Goal: Task Accomplishment & Management: Manage account settings

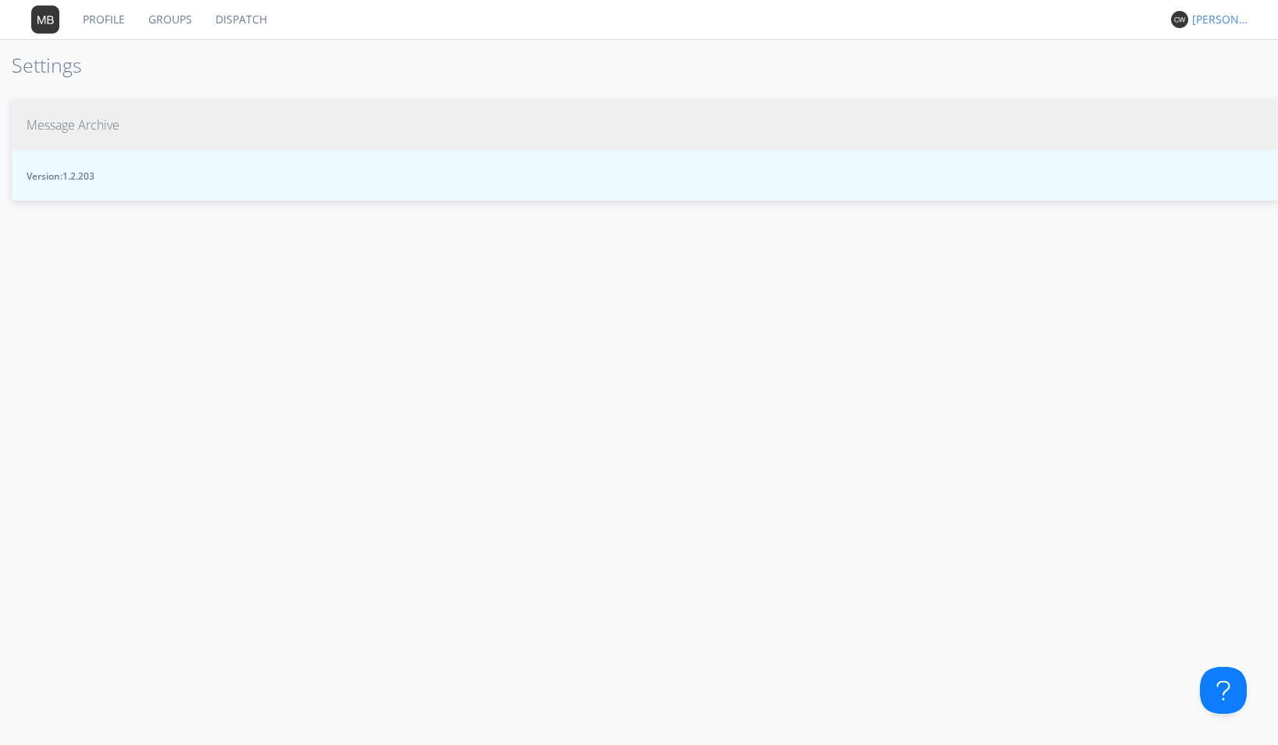
click at [102, 127] on span "Message Archive" at bounding box center [73, 125] width 93 height 18
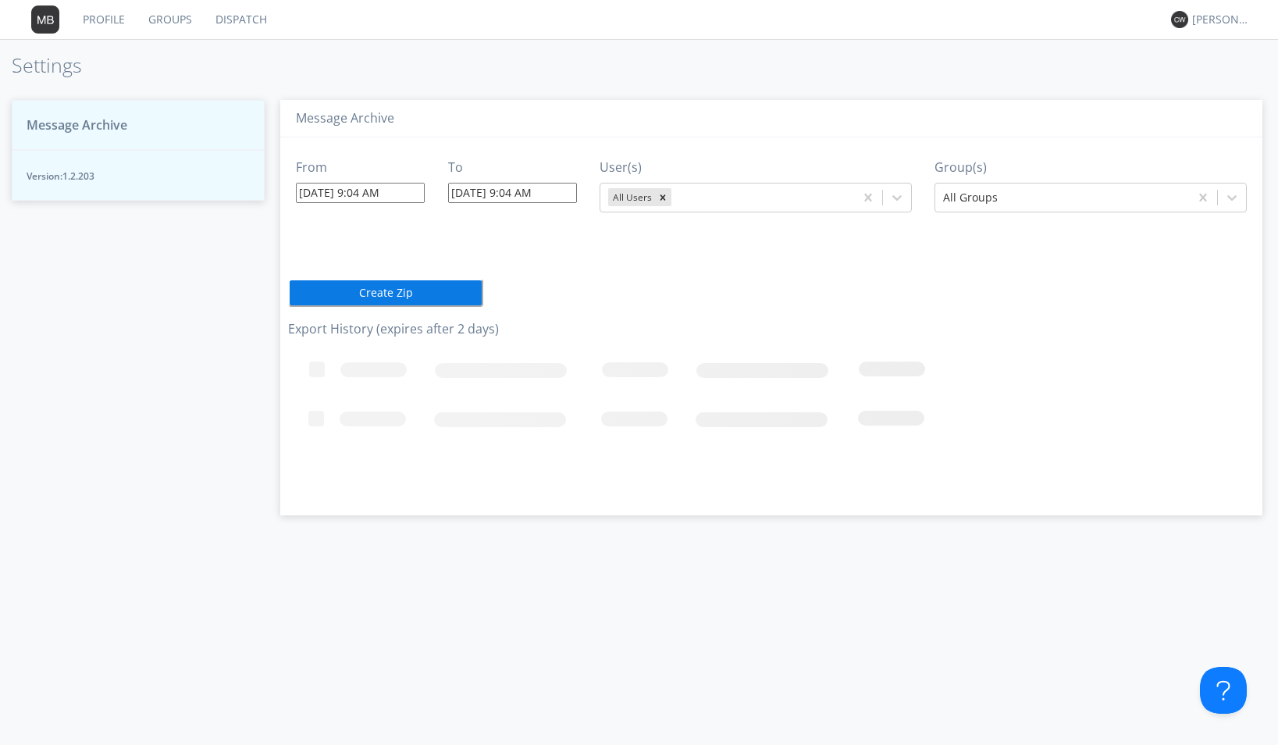
click at [404, 190] on input "09/16/2025 9:04 AM" at bounding box center [360, 193] width 129 height 20
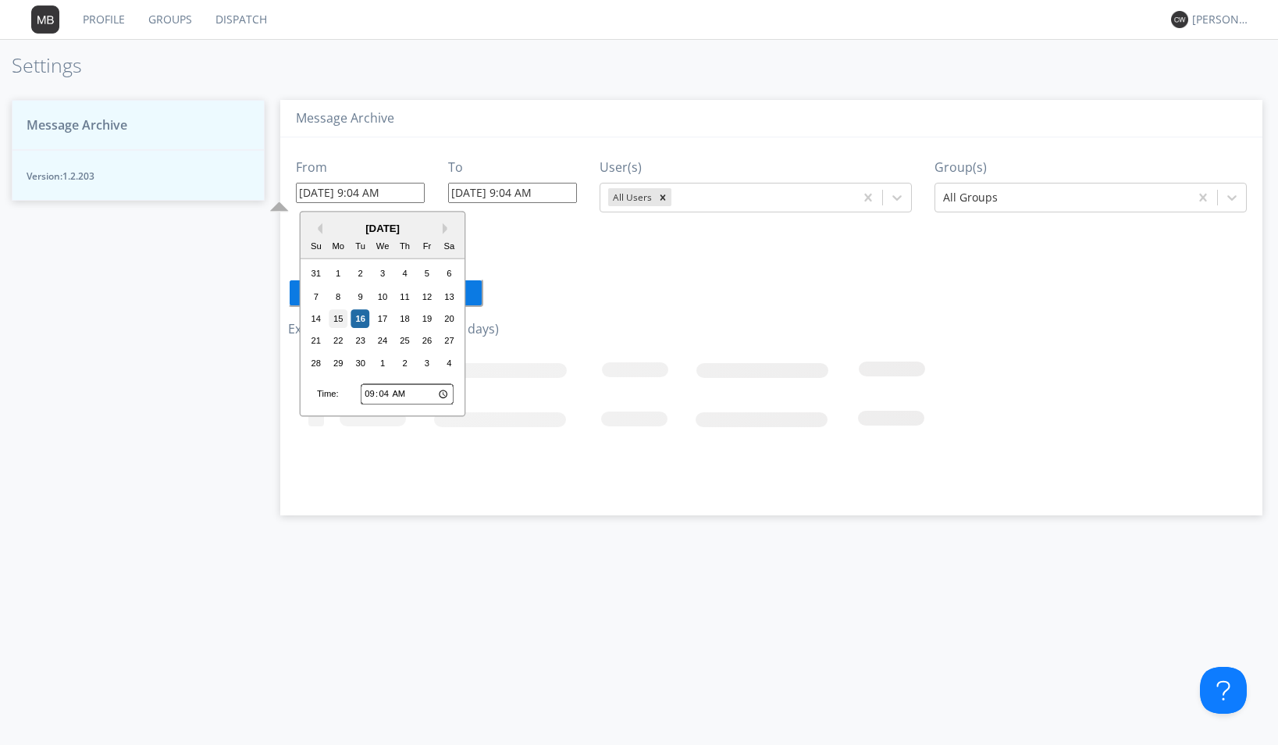
click at [345, 315] on div "15" at bounding box center [338, 318] width 19 height 19
type input "09/15/2025 9:04 AM"
type input "09/16/2025 9:05 AM"
click at [413, 194] on input "09/15/2025 9:04 AM" at bounding box center [360, 193] width 129 height 20
click at [367, 394] on input "09:04" at bounding box center [407, 394] width 93 height 20
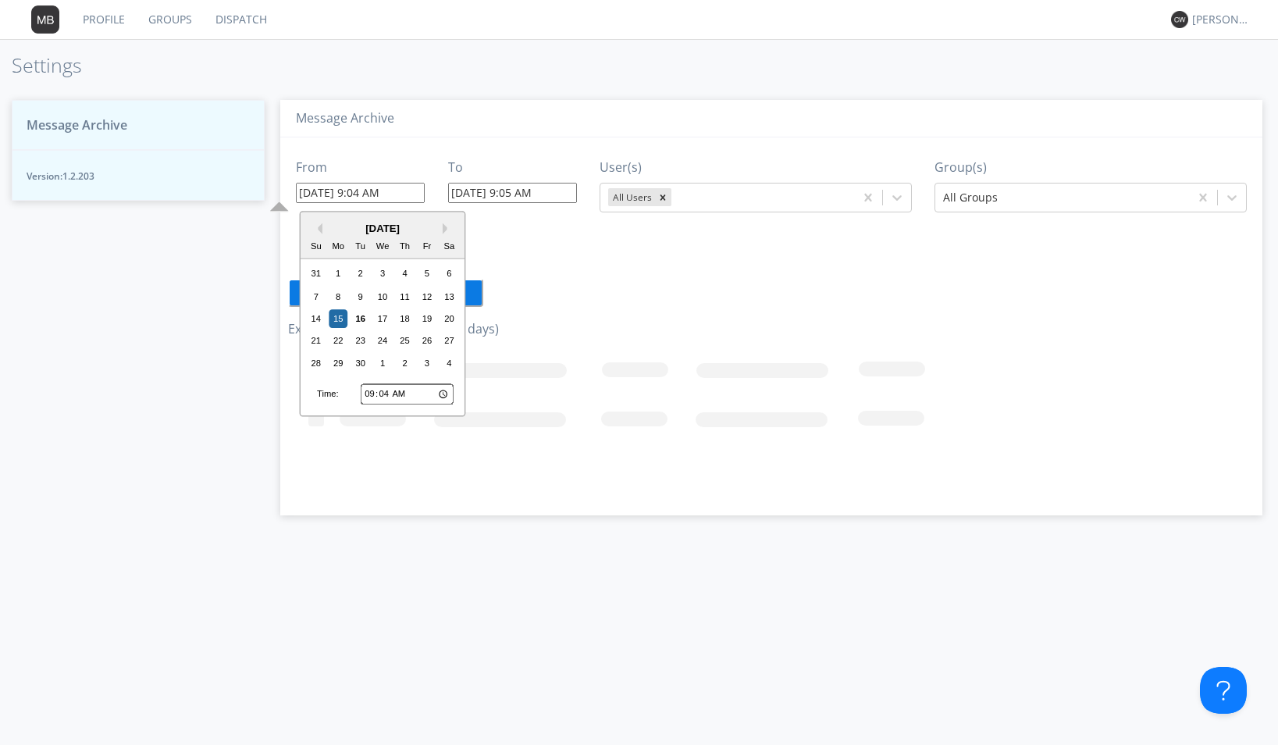
type input "03:04"
type input "09/15/2025 3:04 AM"
click at [383, 398] on input "03:04" at bounding box center [407, 394] width 93 height 20
type input "03:02"
type input "09/15/2025 3:02 AM"
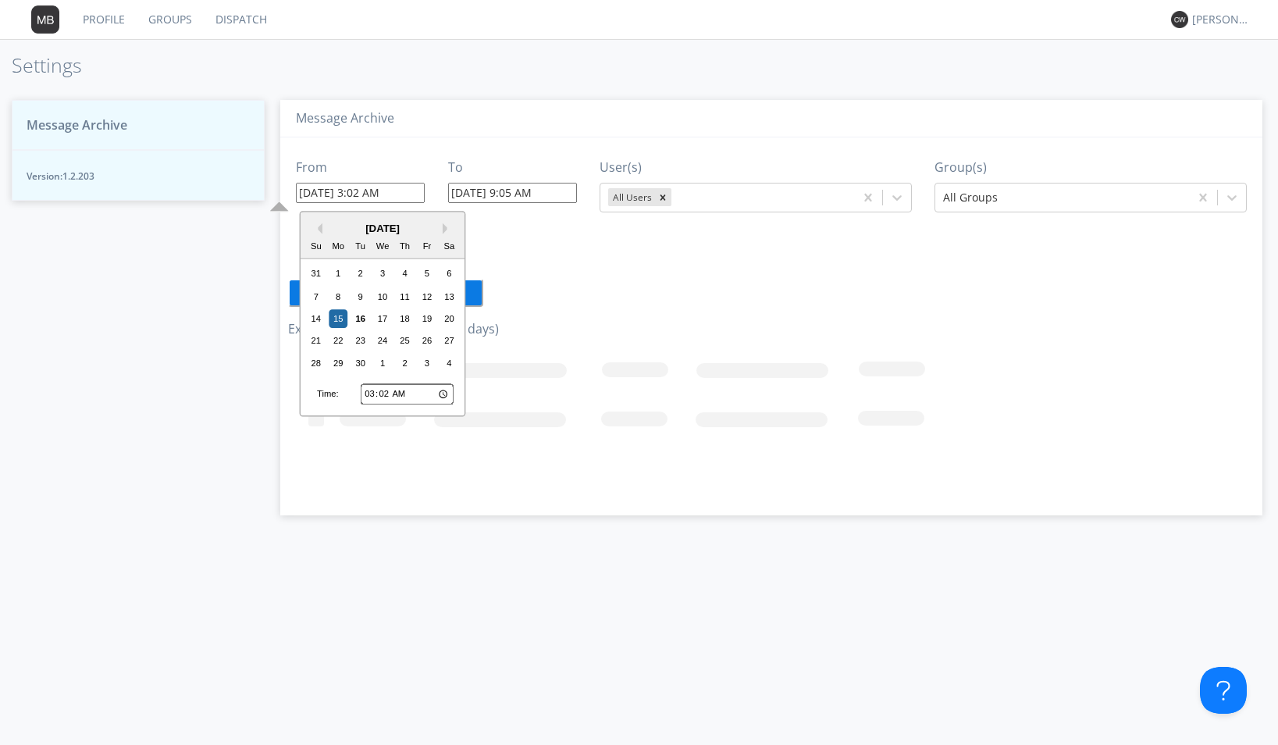
type input "03:22"
click at [443, 393] on input "03:22" at bounding box center [407, 394] width 93 height 20
type input "09/15/2025 3:22 PM"
type input "15:22"
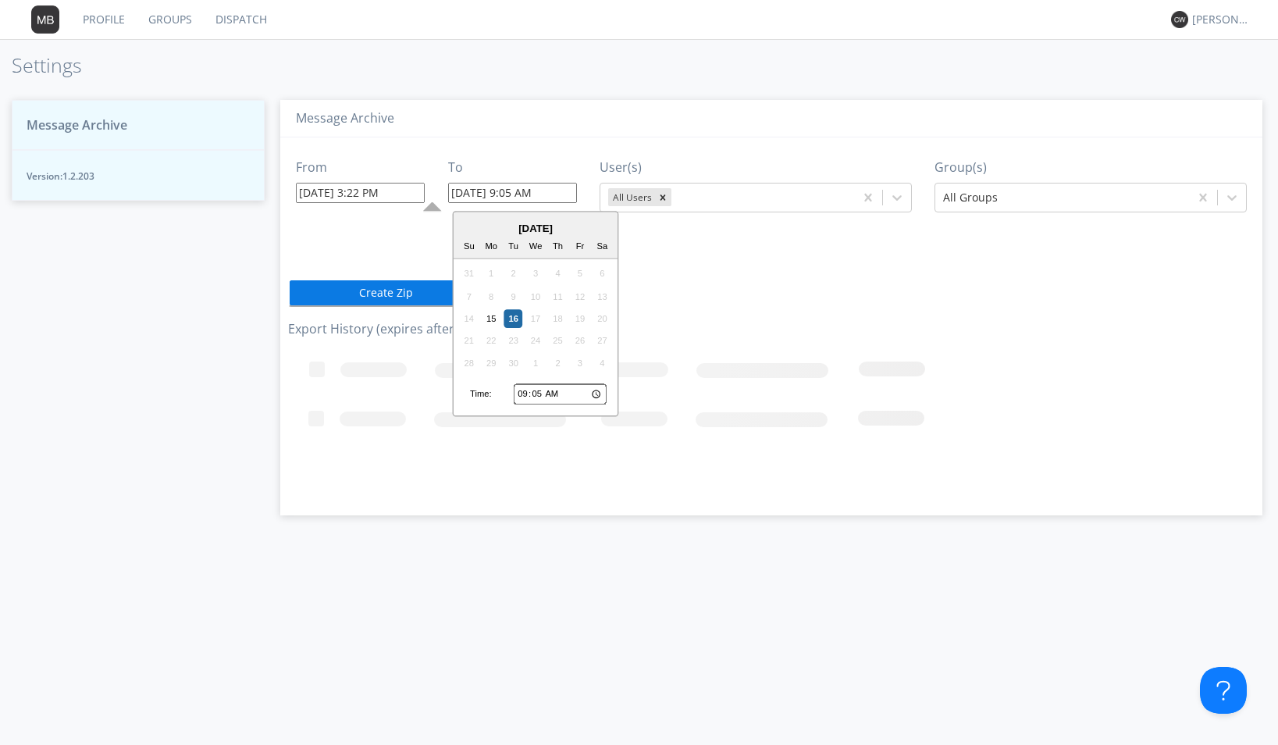
click at [566, 195] on input "09/16/2025 9:05 AM" at bounding box center [512, 193] width 129 height 20
click at [493, 323] on div "15" at bounding box center [491, 318] width 19 height 19
click at [562, 195] on input "09/15/2025 9:05 AM" at bounding box center [512, 193] width 129 height 20
click at [515, 194] on input "09/15/2025 9:05 AM" at bounding box center [512, 193] width 129 height 20
click at [539, 190] on input "09/15/2025 03:05 AM" at bounding box center [512, 193] width 129 height 20
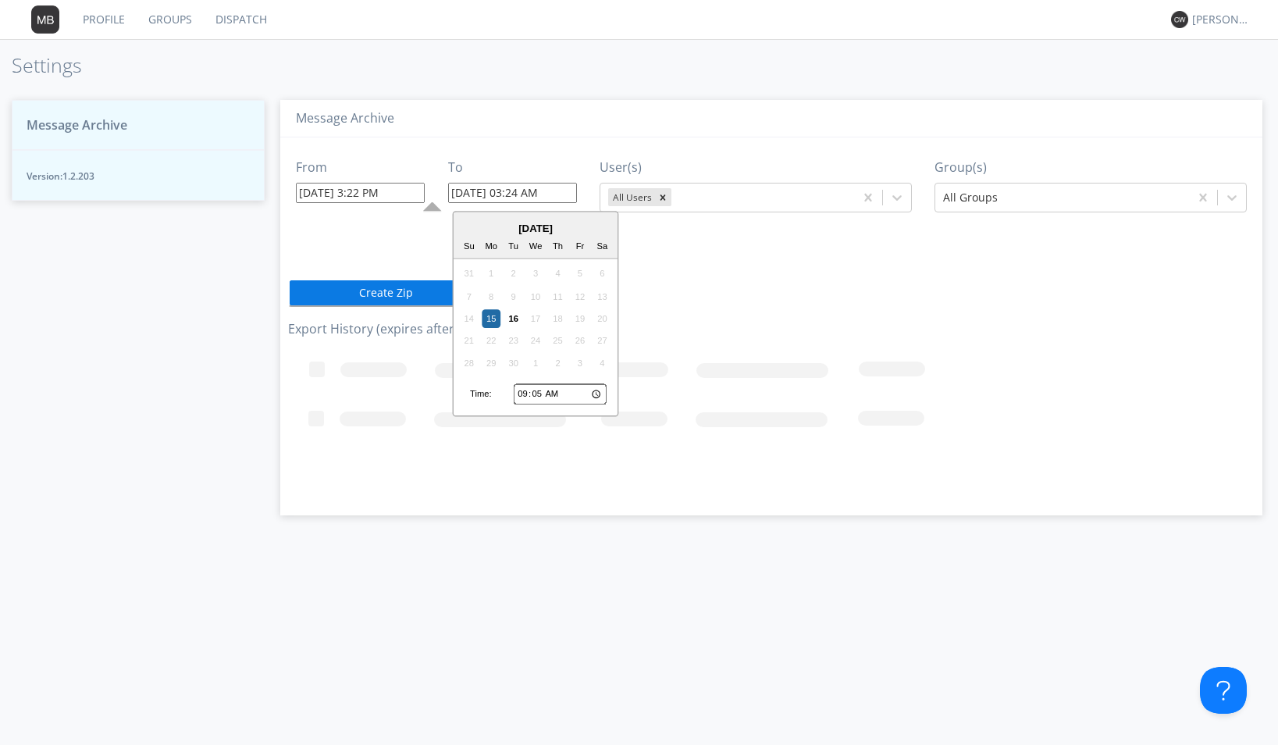
click at [598, 393] on input "09:05" at bounding box center [560, 394] width 93 height 20
type input "09/15/2025 9:05 PM"
type input "21:05"
click at [893, 199] on icon at bounding box center [897, 198] width 16 height 16
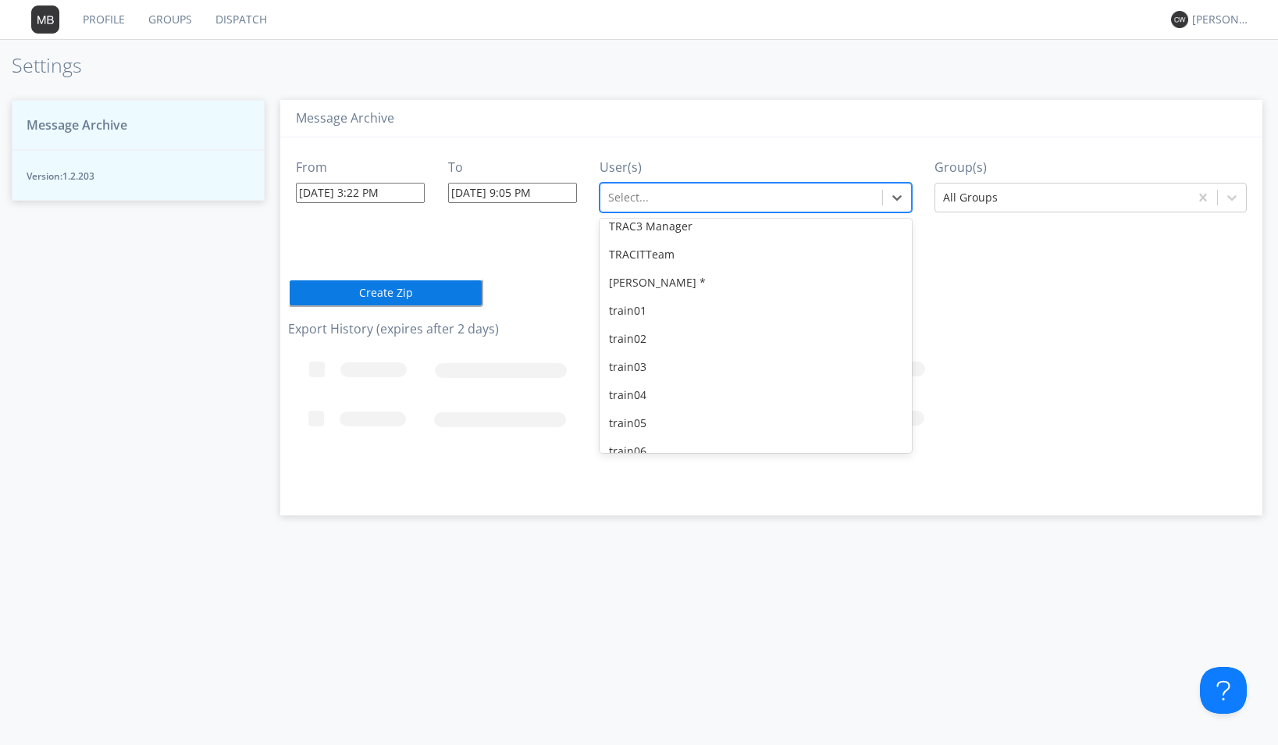
scroll to position [16050, 0]
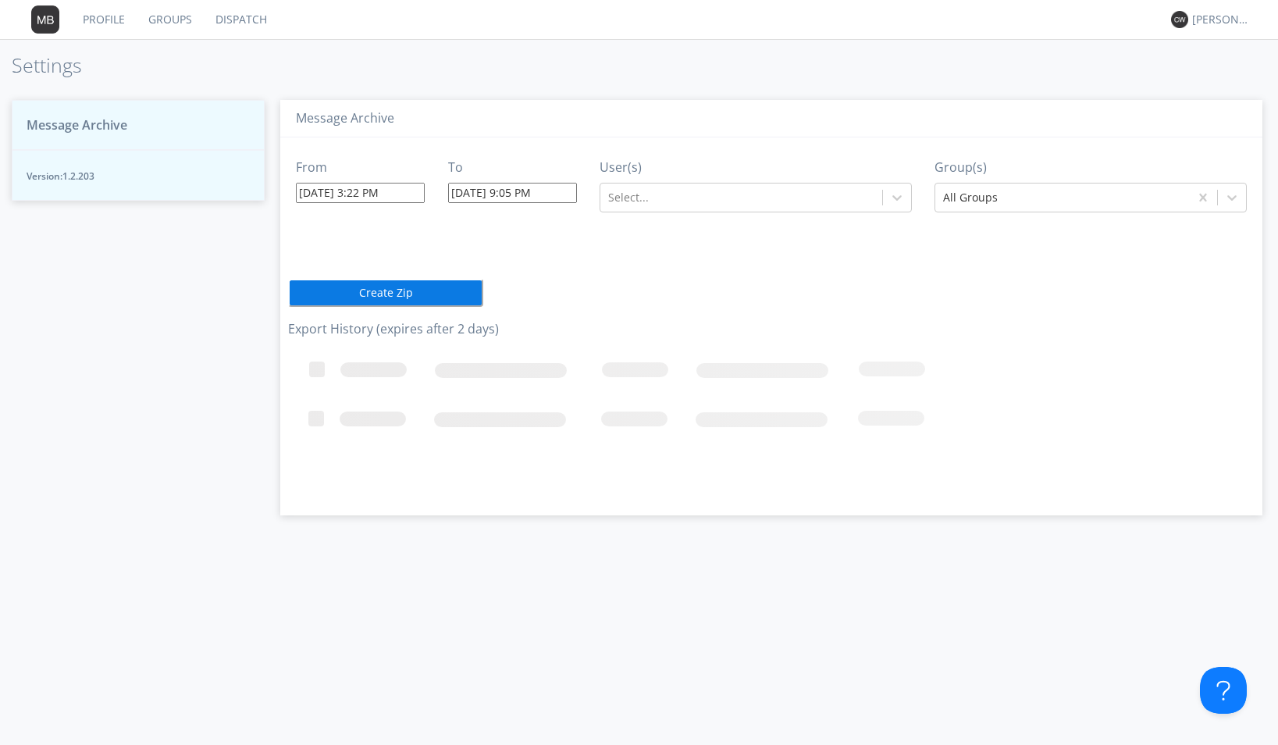
click at [913, 361] on icon "Loading..." at bounding box center [717, 421] width 859 height 156
click at [902, 202] on icon at bounding box center [897, 198] width 16 height 16
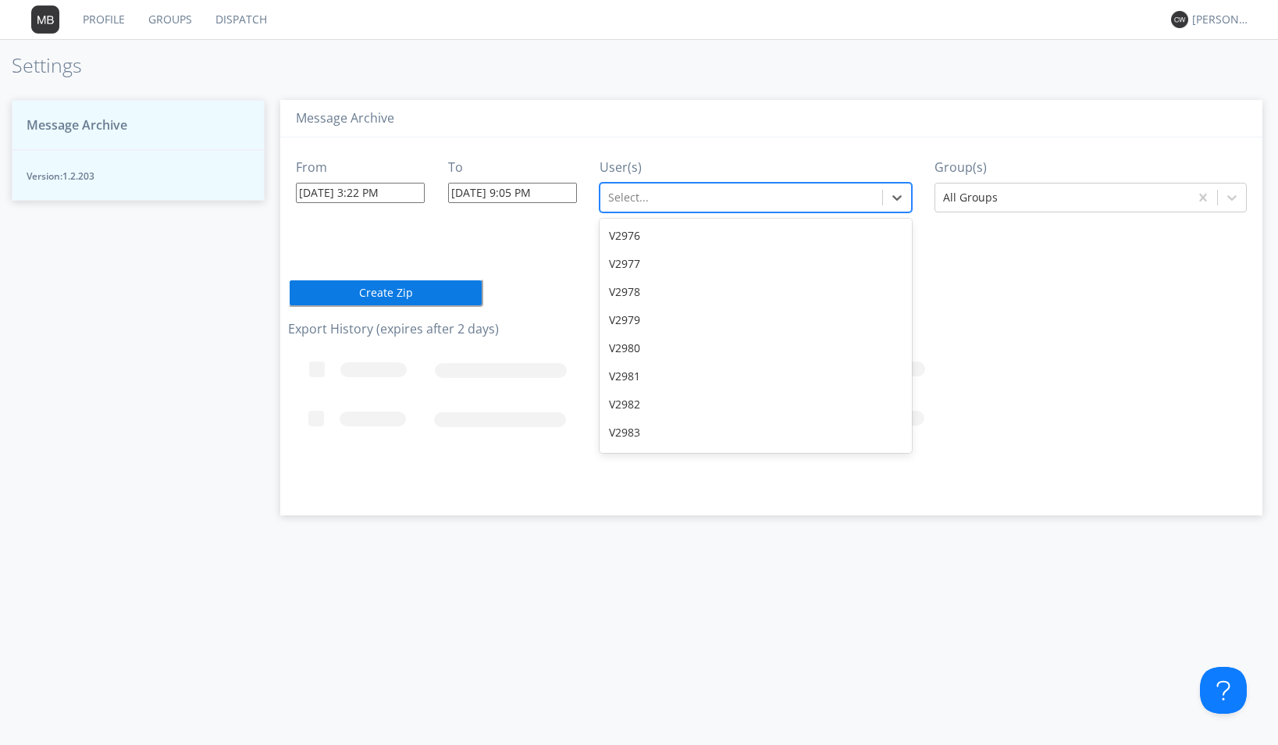
scroll to position [23202, 0]
click at [628, 293] on div "V2980" at bounding box center [756, 307] width 312 height 28
click at [1227, 198] on icon at bounding box center [1232, 198] width 16 height 16
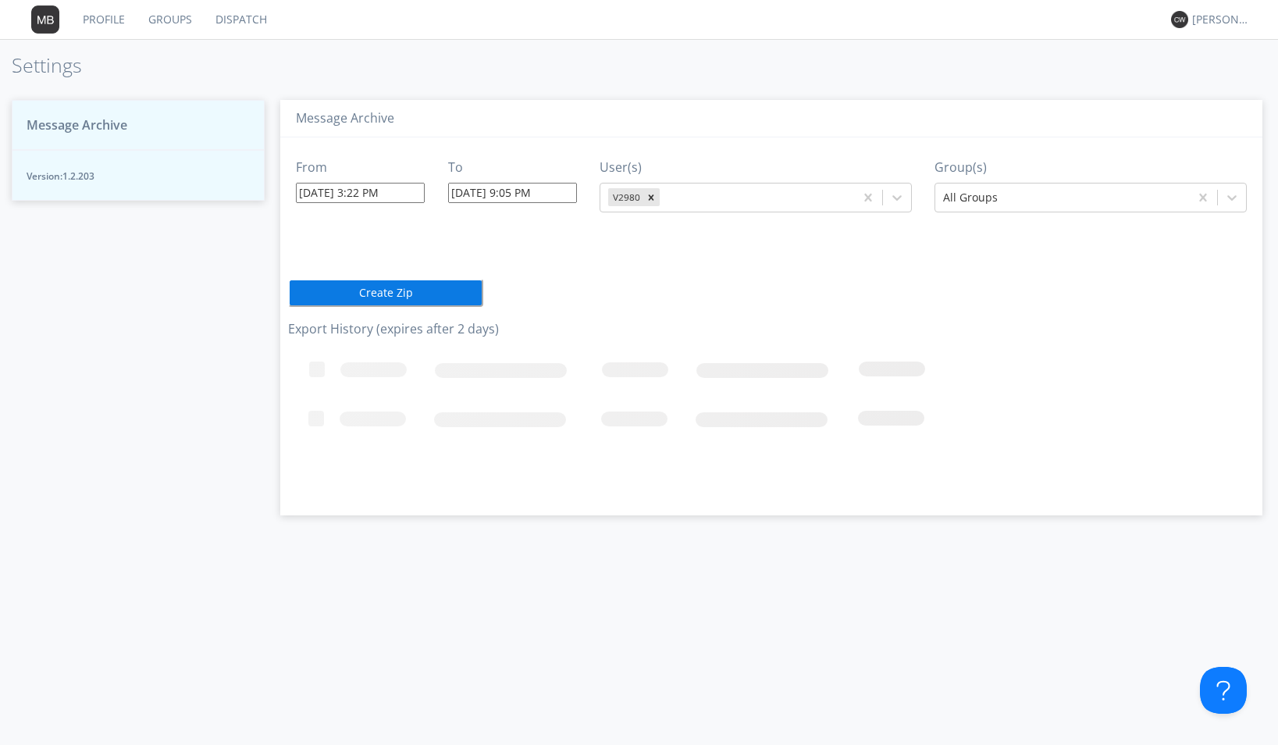
drag, startPoint x: 1251, startPoint y: 368, endPoint x: 1241, endPoint y: 433, distance: 66.4
click at [1241, 433] on div "Loading..." at bounding box center [771, 423] width 966 height 160
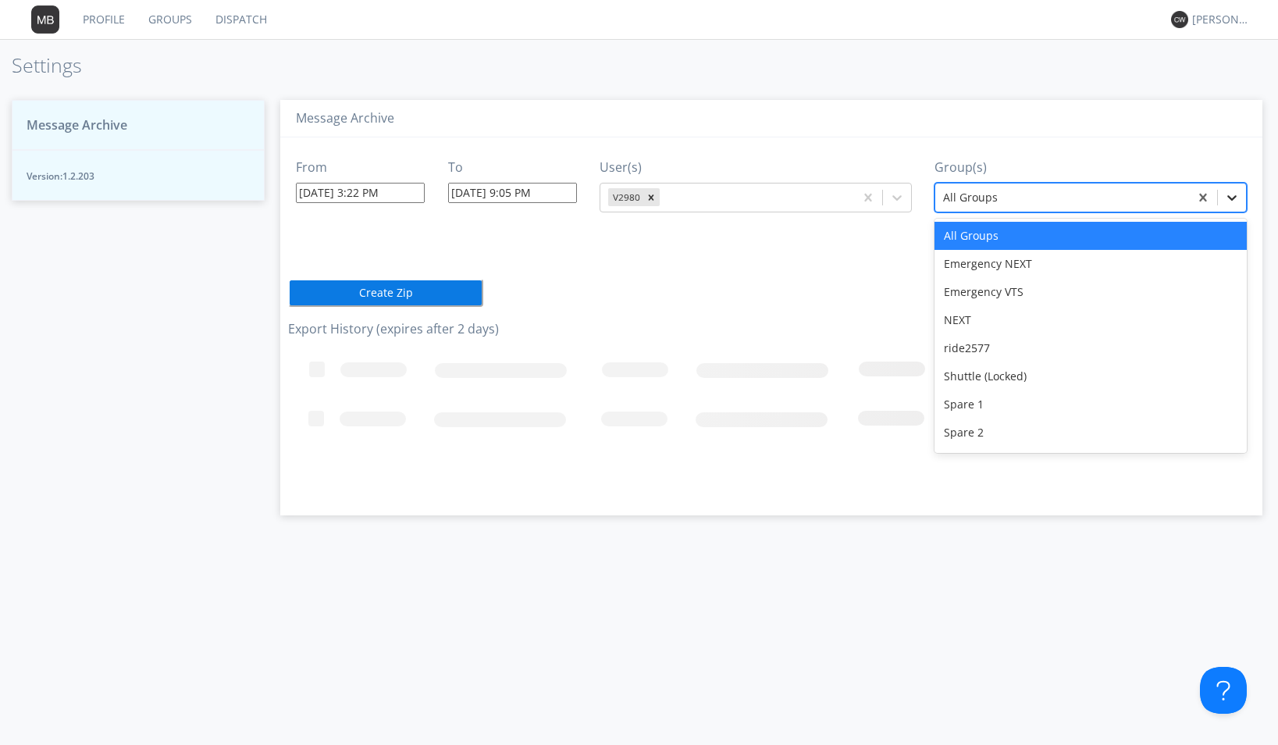
click at [1236, 200] on icon at bounding box center [1232, 198] width 16 height 16
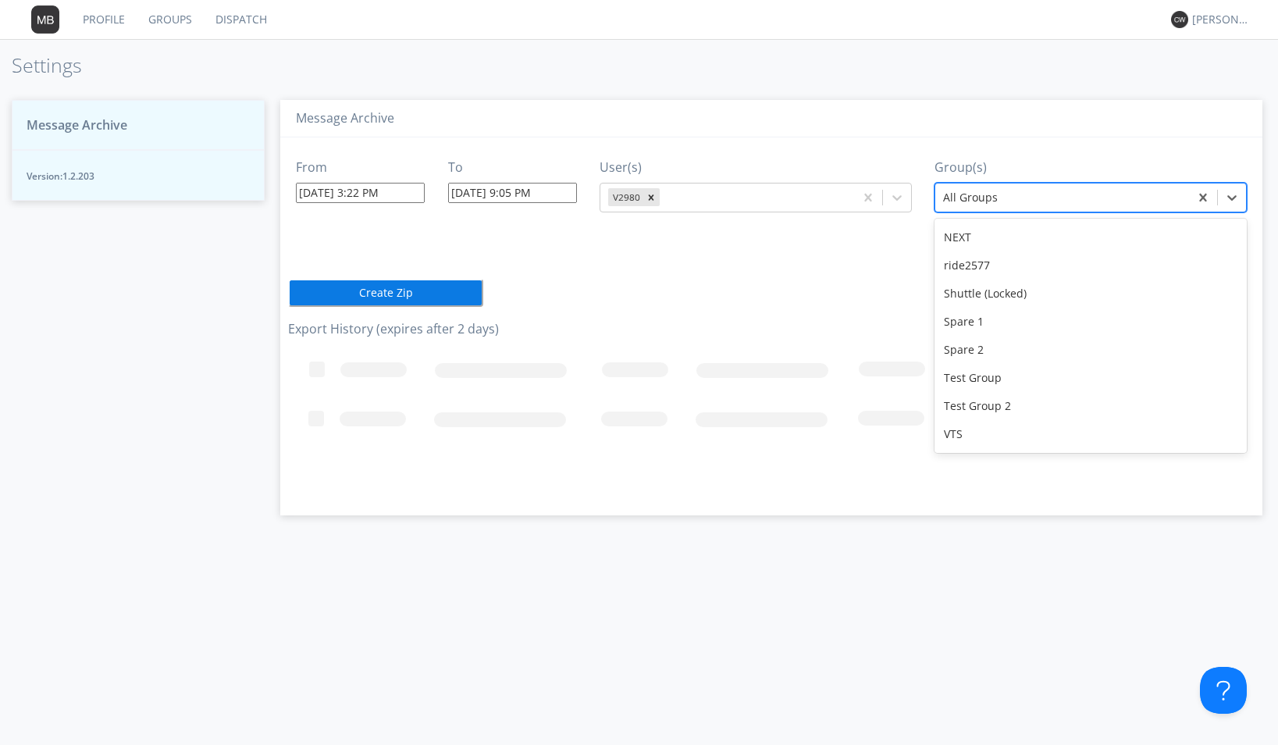
scroll to position [137, 0]
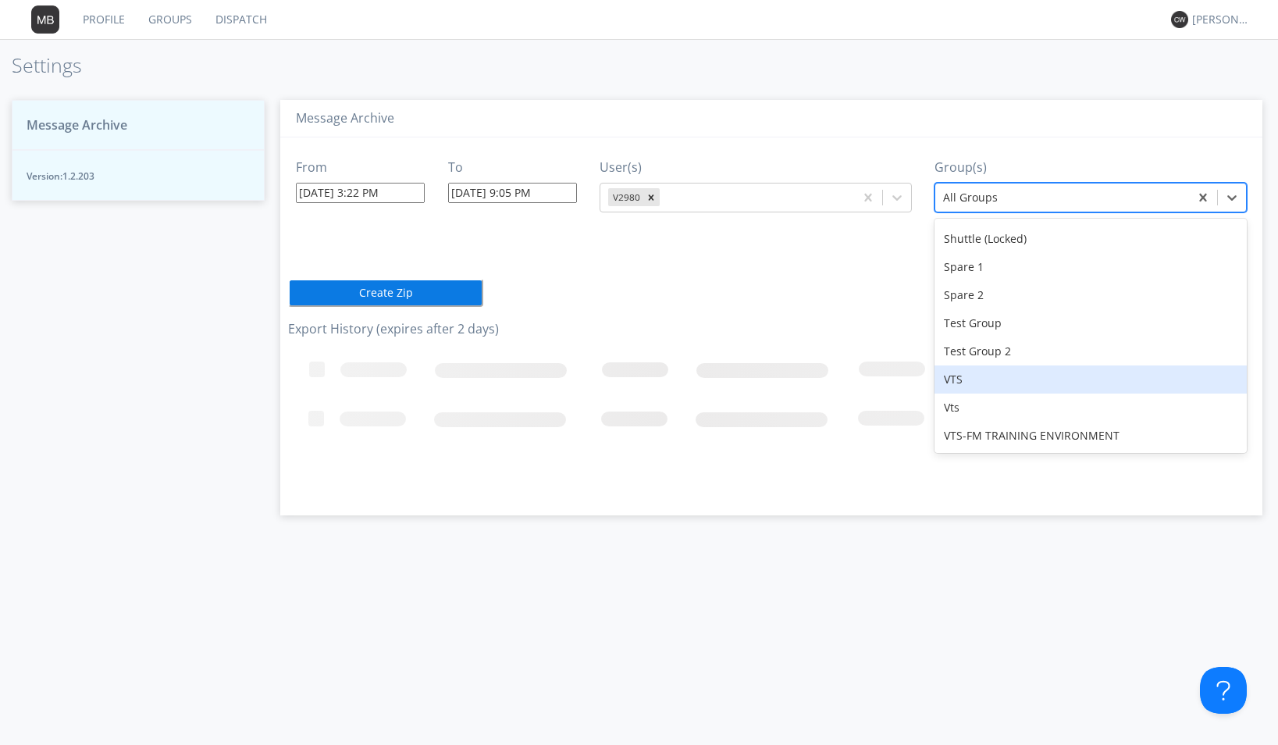
click at [959, 375] on div "VTS" at bounding box center [1090, 379] width 312 height 28
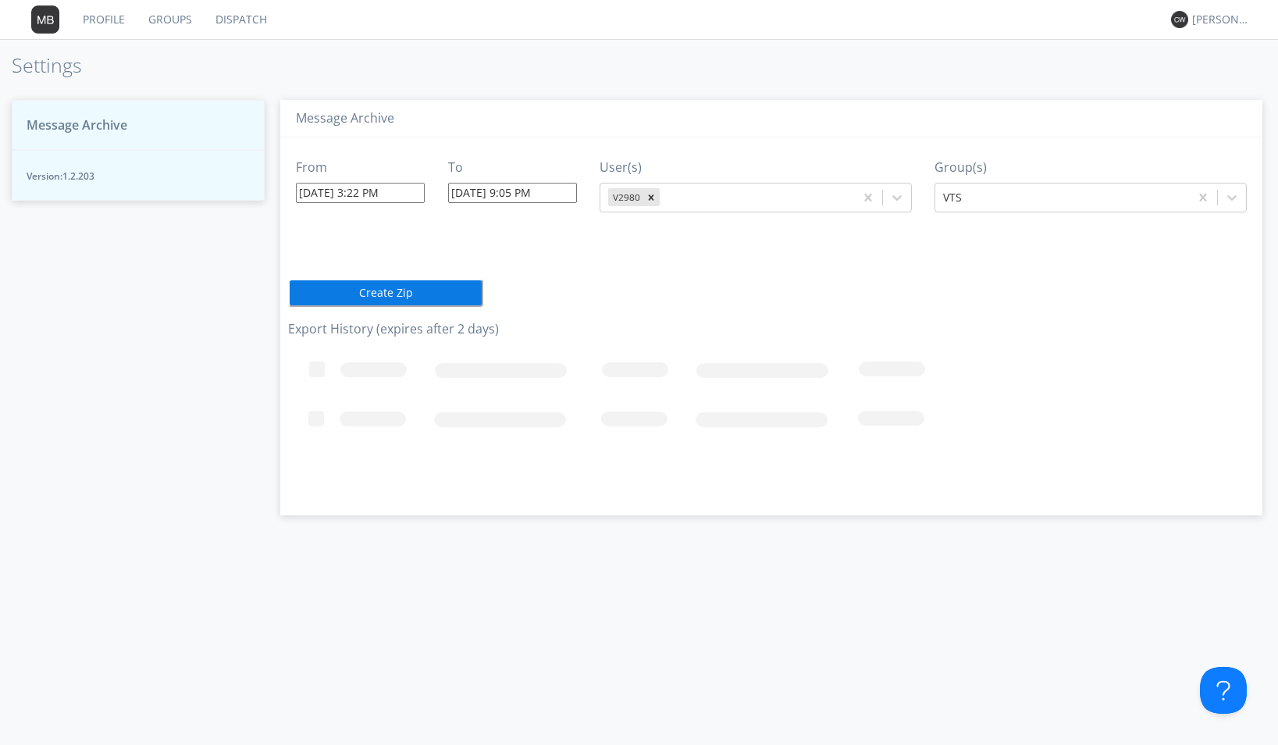
click at [419, 287] on button "Create Zip" at bounding box center [385, 293] width 195 height 28
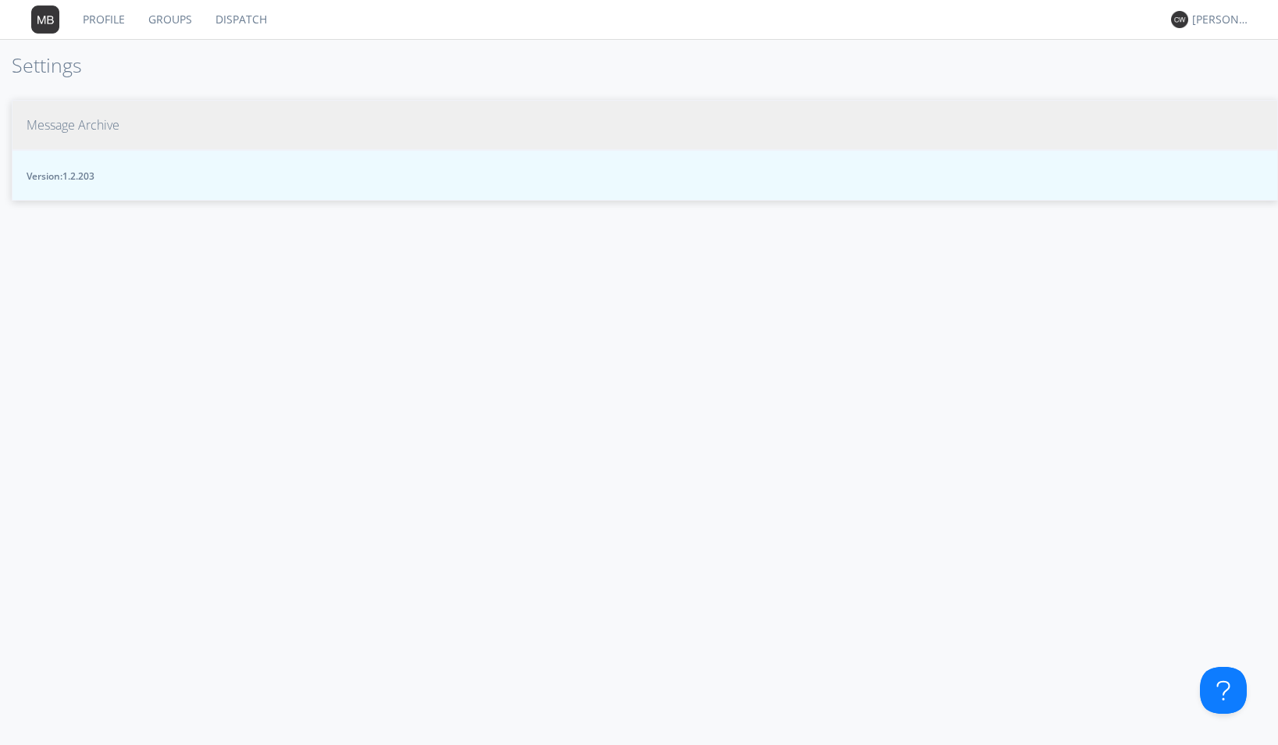
click at [81, 134] on button "Message Archive" at bounding box center [645, 125] width 1266 height 51
click at [120, 126] on button "Message Archive" at bounding box center [645, 125] width 1266 height 51
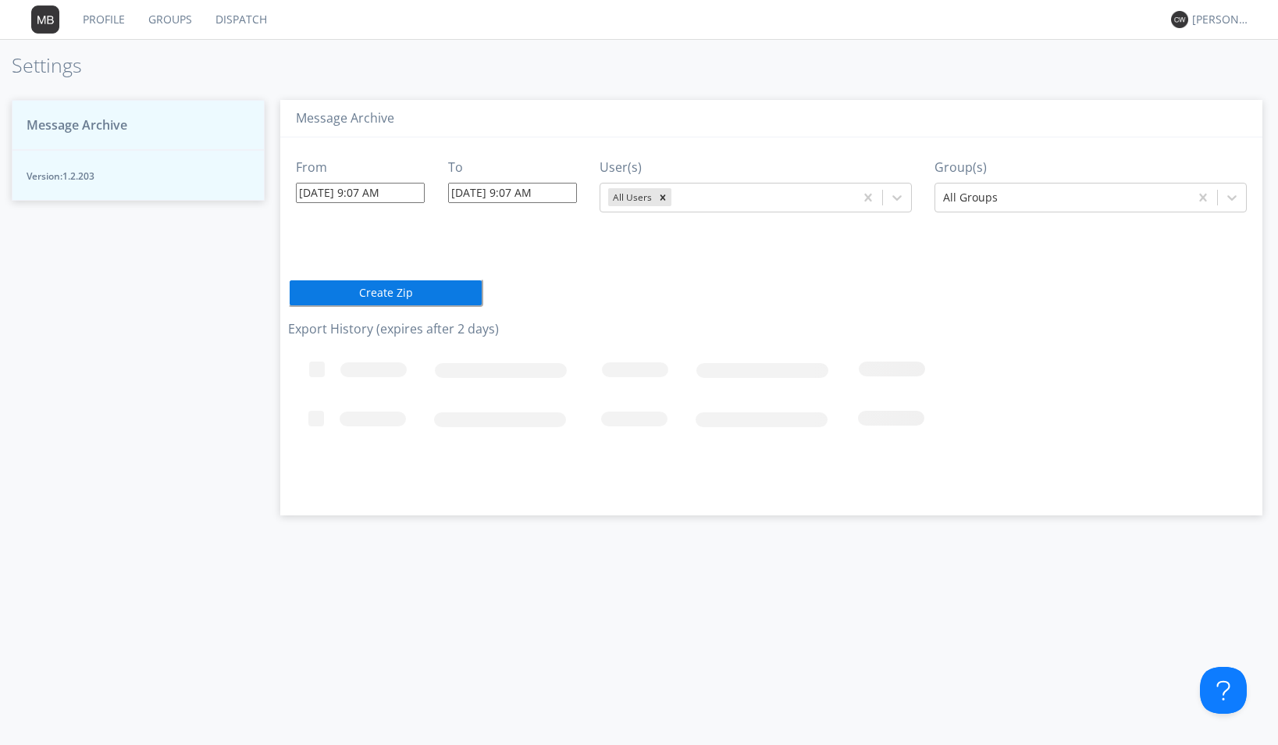
click at [120, 126] on span "Message Archive" at bounding box center [77, 125] width 101 height 18
click at [319, 289] on button "Create Zip" at bounding box center [385, 293] width 195 height 28
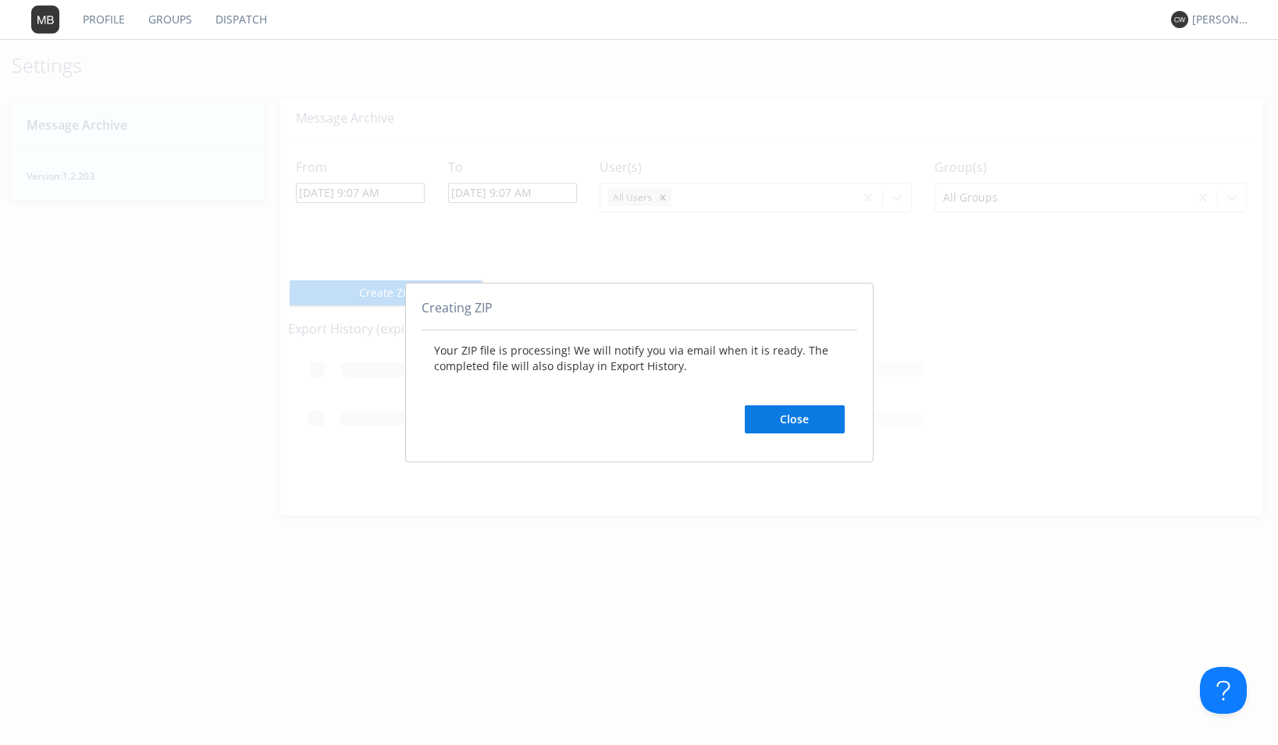
click at [781, 422] on button "Close" at bounding box center [795, 419] width 100 height 28
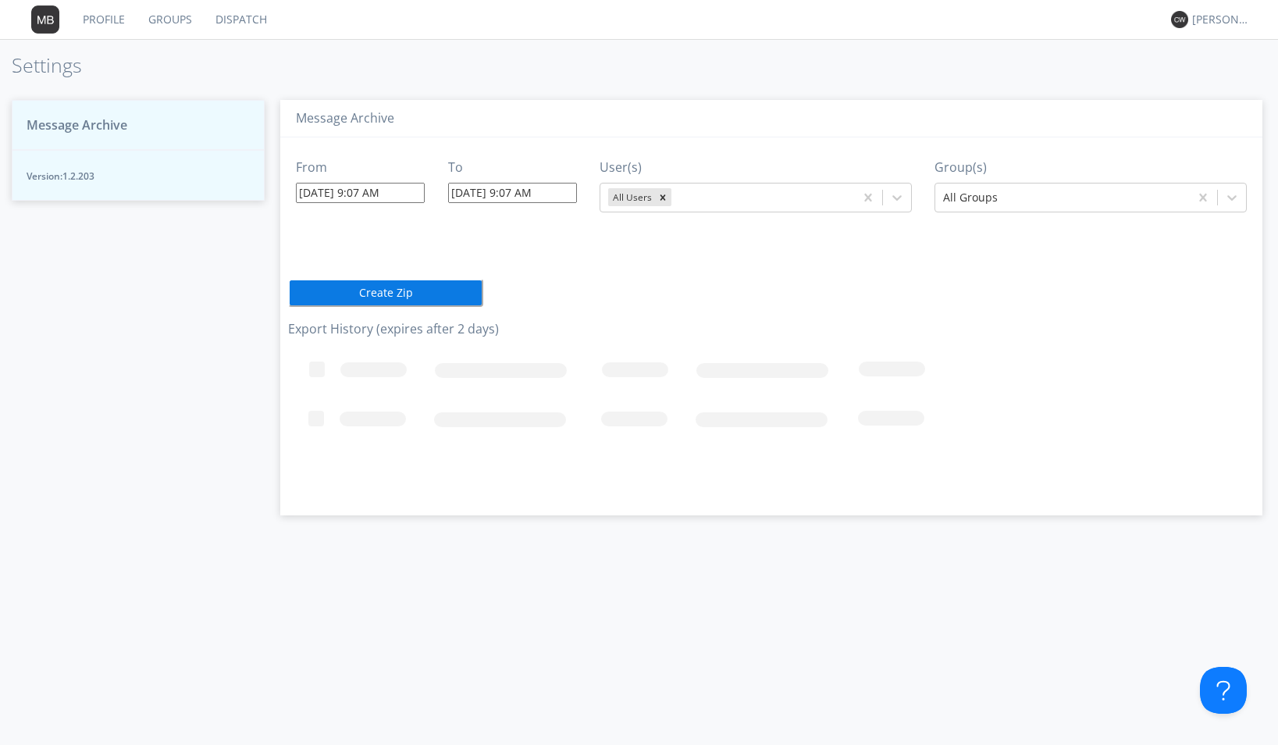
click at [111, 123] on span "Message Archive" at bounding box center [77, 125] width 101 height 18
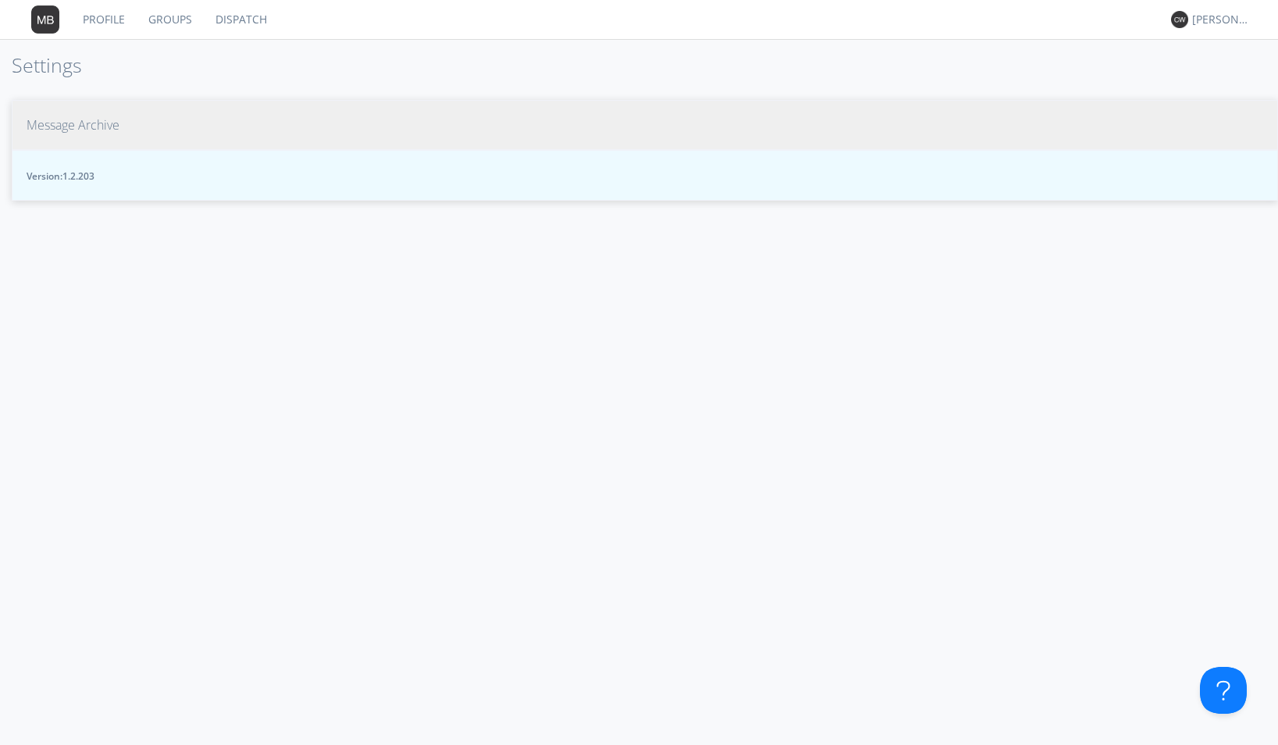
click at [79, 124] on span "Message Archive" at bounding box center [73, 125] width 93 height 18
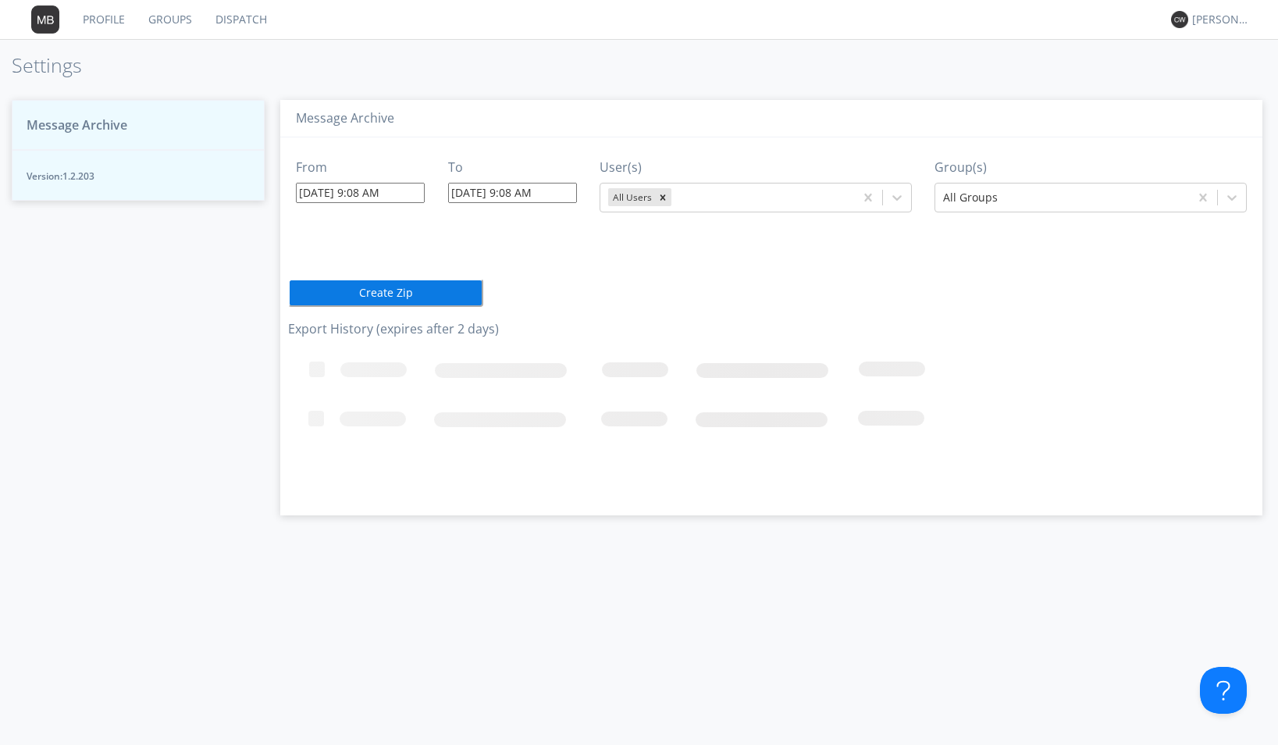
click at [79, 124] on span "Message Archive" at bounding box center [77, 125] width 101 height 18
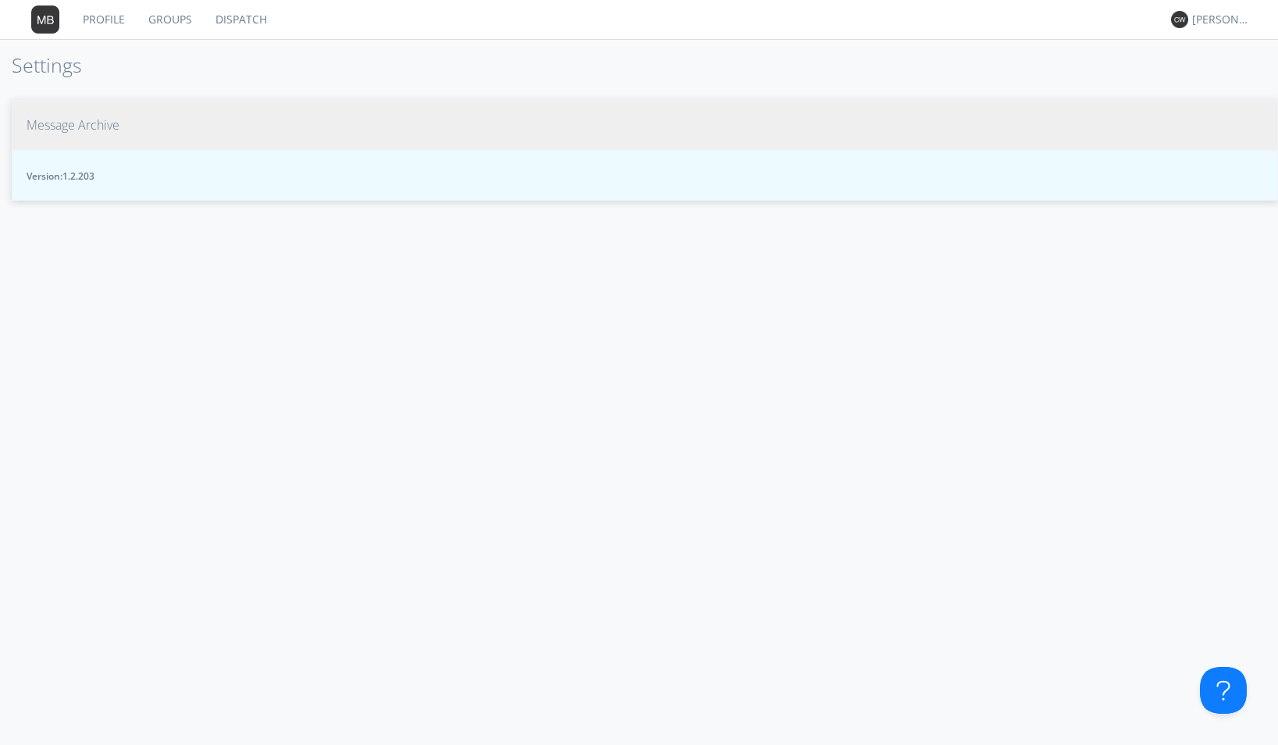
click at [53, 121] on span "Message Archive" at bounding box center [73, 125] width 93 height 18
click at [109, 124] on span "Message Archive" at bounding box center [73, 125] width 93 height 18
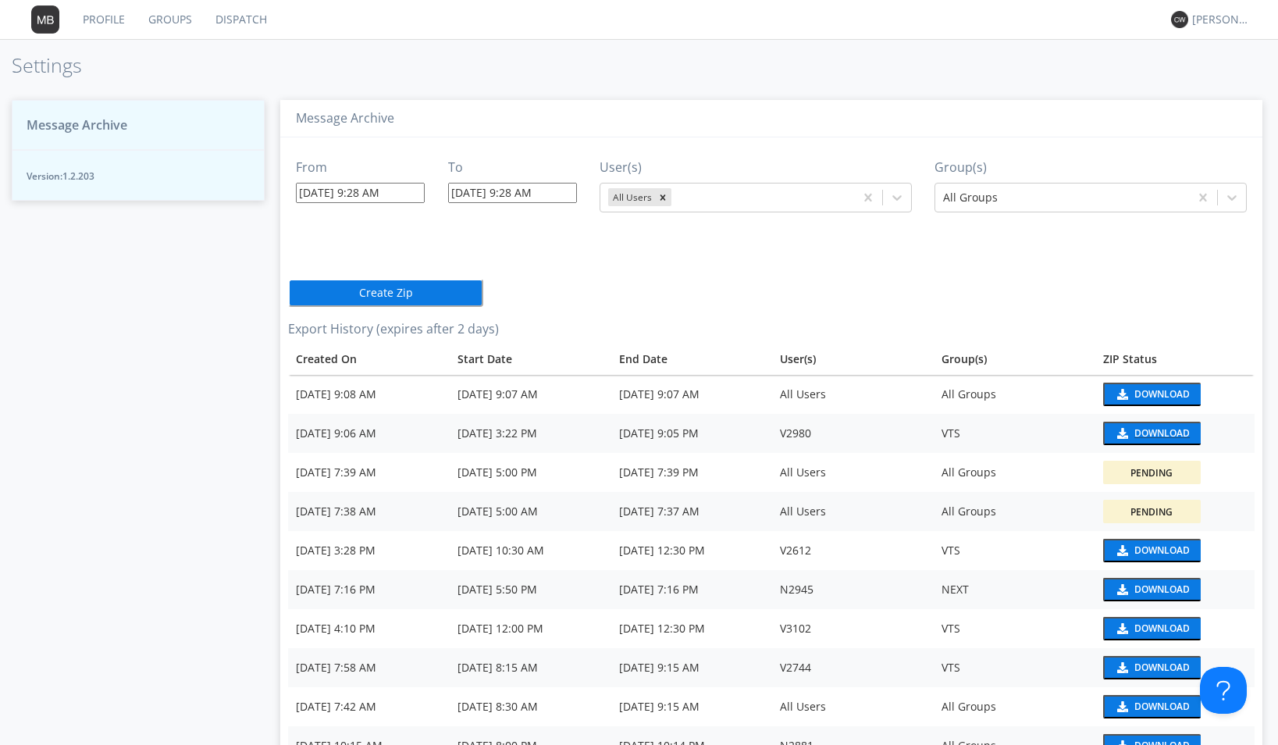
click at [1137, 434] on div "Download" at bounding box center [1161, 433] width 55 height 9
